Goal: Find specific page/section: Find specific page/section

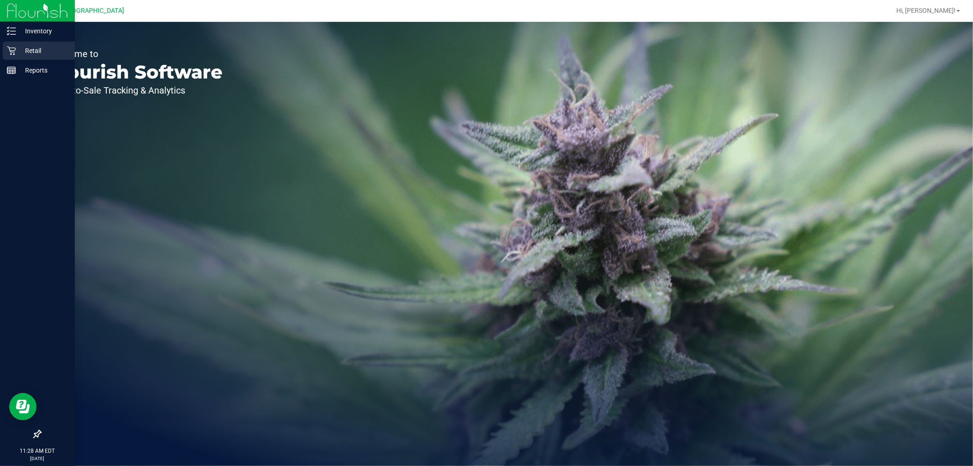
click at [3, 46] on div "Retail" at bounding box center [39, 50] width 72 height 18
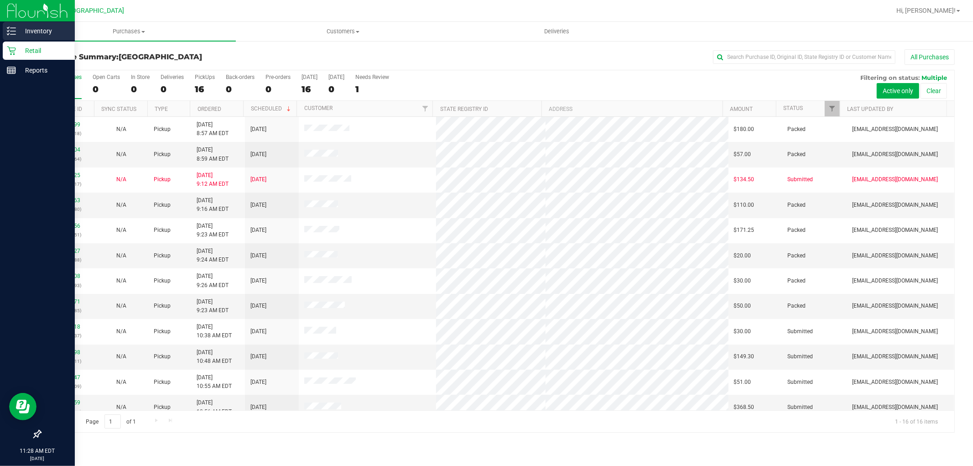
click at [19, 33] on p "Inventory" at bounding box center [43, 31] width 55 height 11
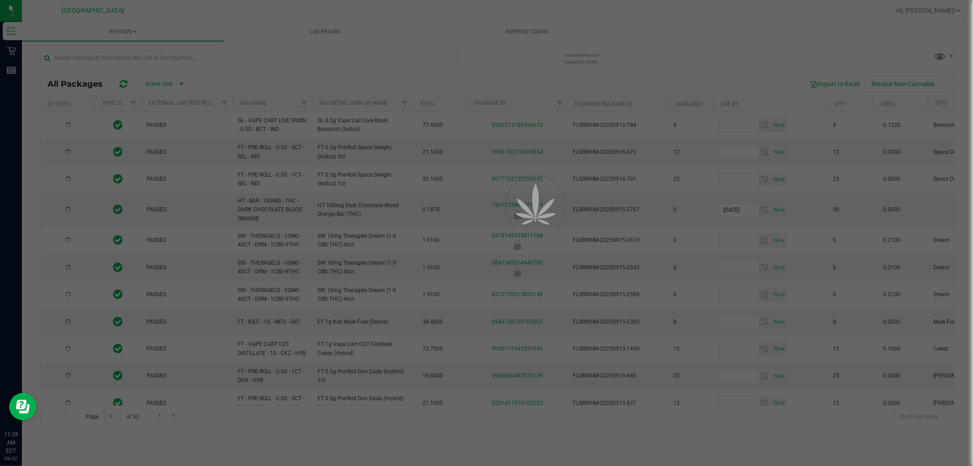
click at [155, 59] on div at bounding box center [486, 233] width 973 height 466
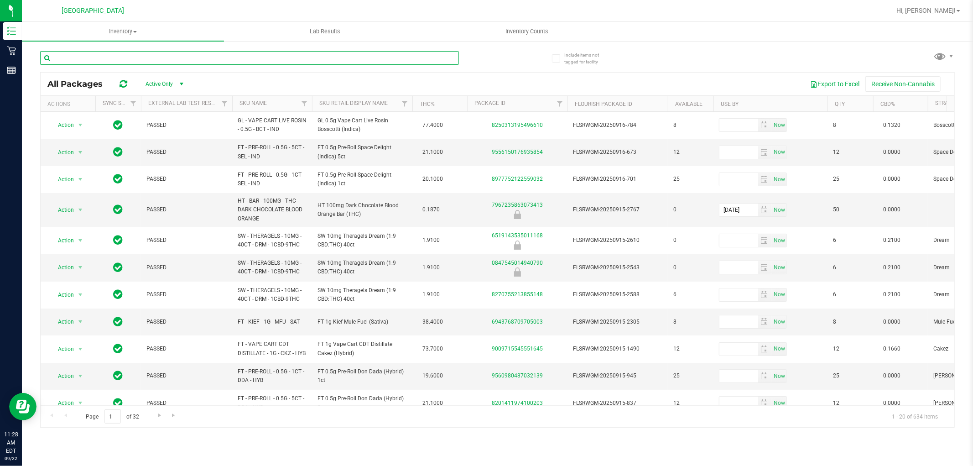
click at [157, 55] on input "text" at bounding box center [249, 58] width 419 height 14
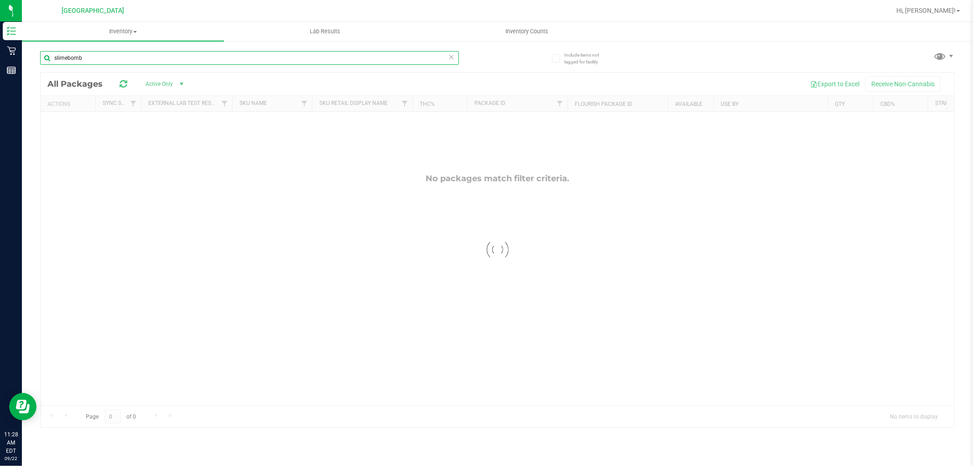
click at [69, 55] on input "slimebomb" at bounding box center [249, 58] width 419 height 14
click at [67, 55] on input "slimebomb" at bounding box center [249, 58] width 419 height 14
type input "slime bomb"
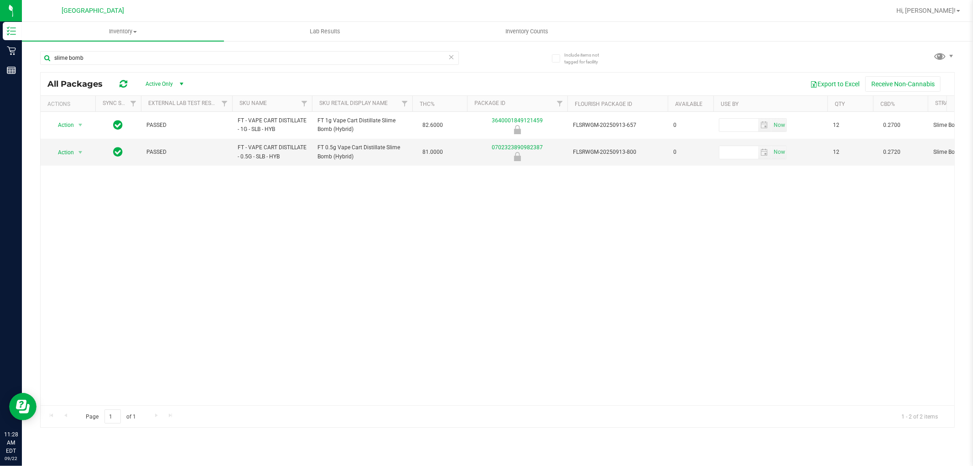
click at [451, 58] on icon at bounding box center [451, 56] width 6 height 11
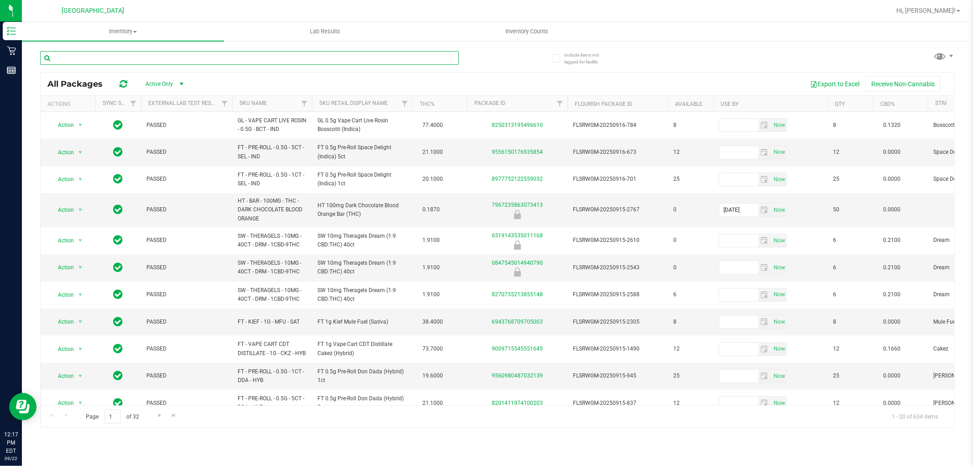
click at [206, 57] on input "text" at bounding box center [249, 58] width 419 height 14
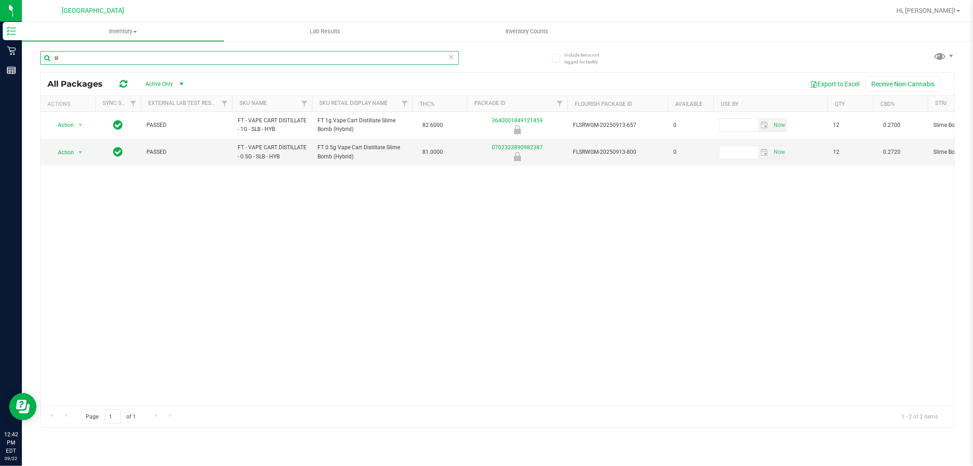
type input "s"
type input "L"
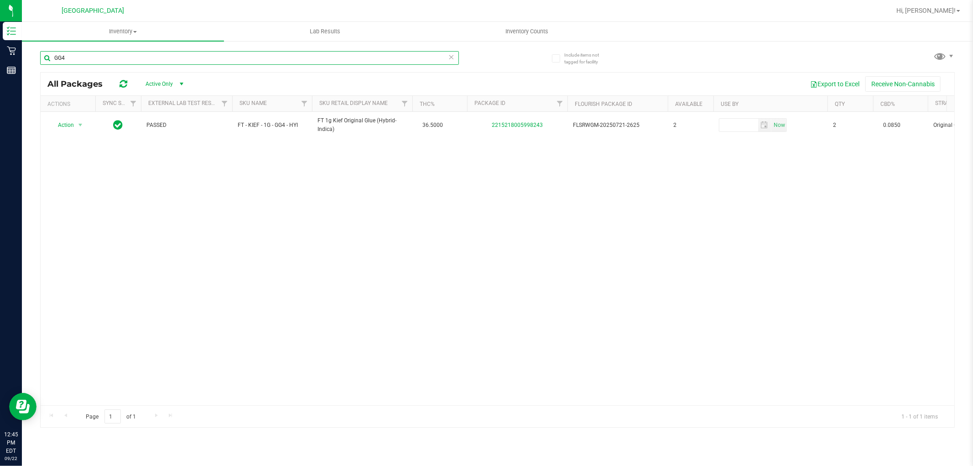
type input "GG4"
